Goal: Book appointment/travel/reservation

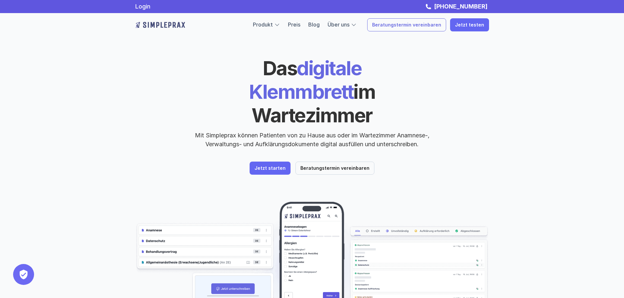
click at [432, 25] on p "Beratungstermin vereinbaren" at bounding box center [406, 25] width 69 height 6
click at [155, 25] on img at bounding box center [160, 25] width 50 height 10
click at [284, 162] on link "Jetzt starten" at bounding box center [270, 168] width 41 height 13
